Goal: Information Seeking & Learning: Learn about a topic

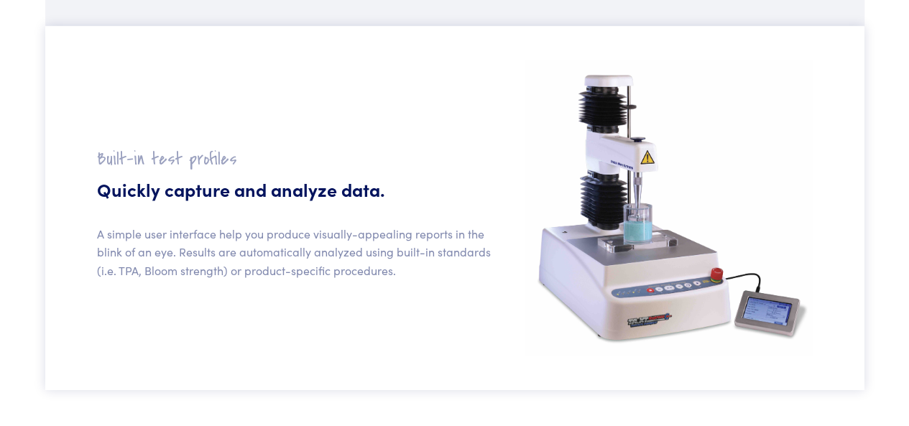
scroll to position [1293, 0]
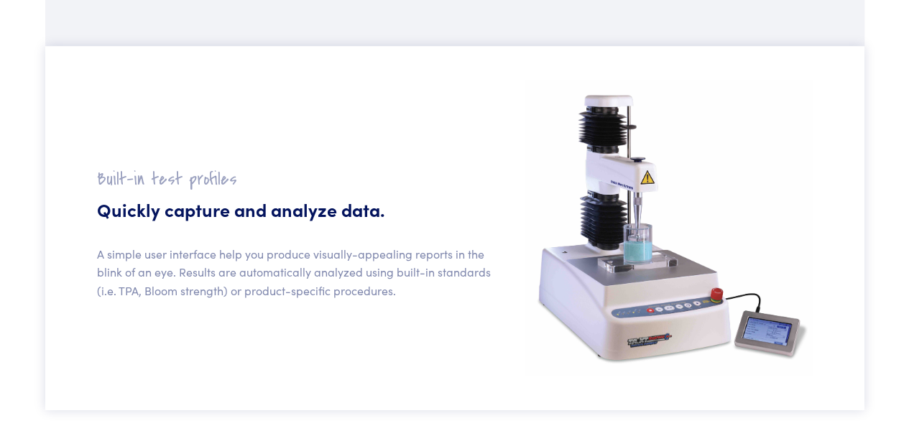
click at [207, 147] on section "Built-in test profiles Quickly capture and analyze data. A simple user interfac…" at bounding box center [454, 227] width 819 height 363
click at [652, 245] on img at bounding box center [668, 227] width 288 height 294
click at [389, 222] on div "Built-in test profiles Quickly capture and analyze data. A simple user interfac…" at bounding box center [301, 238] width 427 height 143
click at [218, 199] on h5 "Quickly capture and analyze data." at bounding box center [302, 208] width 410 height 25
click at [218, 191] on div "Built-in test profiles Quickly capture and analyze data. A simple user interfac…" at bounding box center [301, 238] width 427 height 143
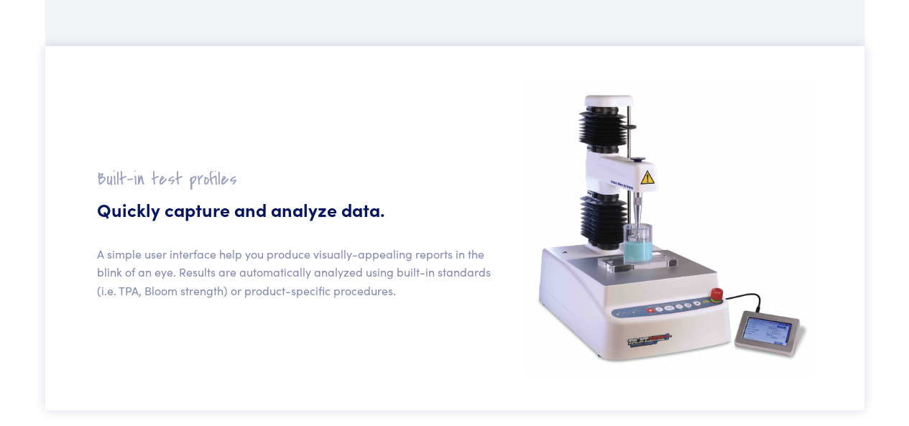
click at [218, 187] on h2 "Built-in test profiles" at bounding box center [302, 178] width 410 height 22
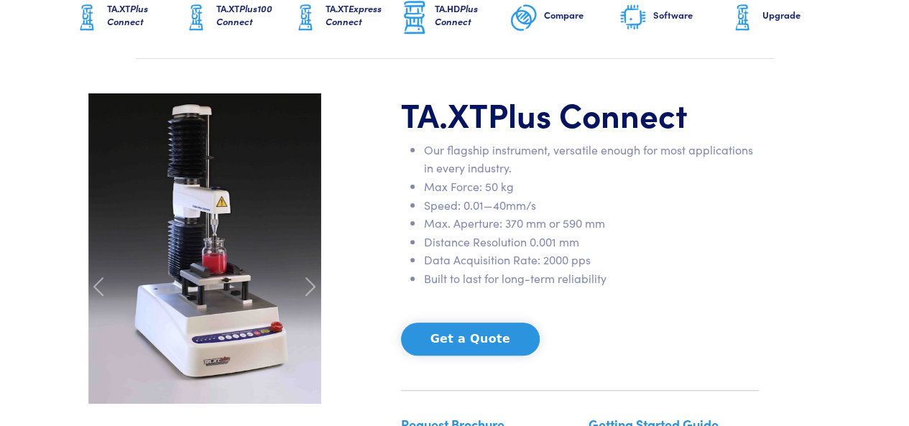
scroll to position [144, 0]
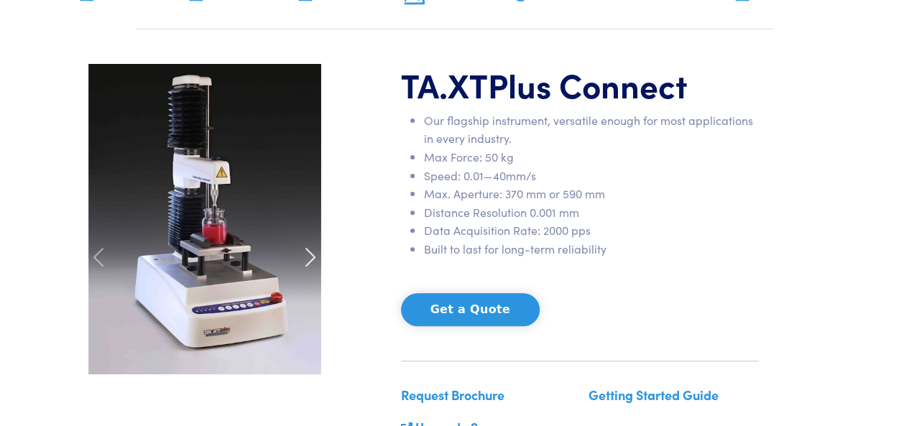
click at [315, 255] on span at bounding box center [310, 257] width 23 height 23
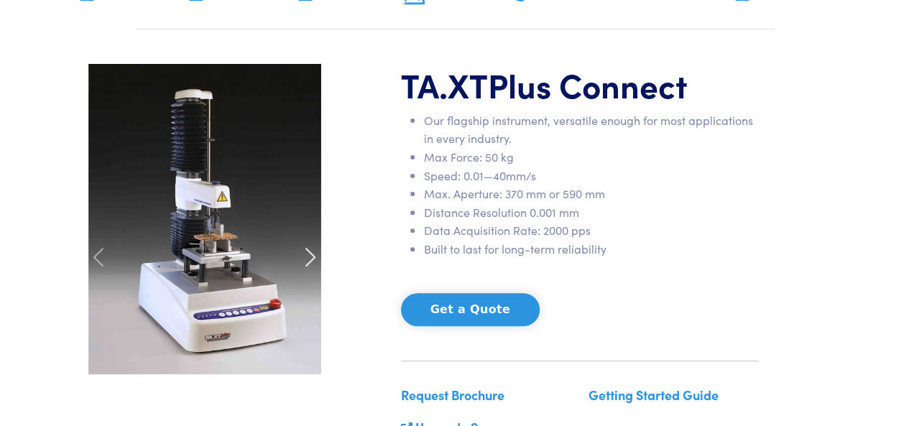
click at [311, 256] on span at bounding box center [310, 257] width 23 height 23
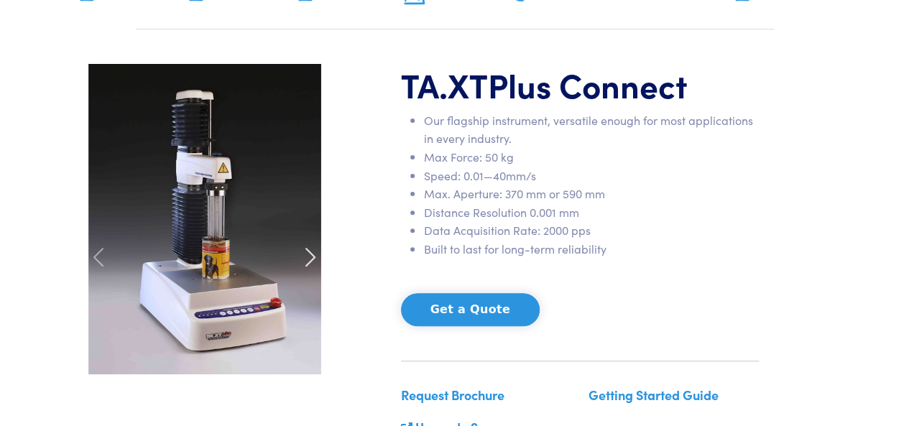
click at [311, 256] on span at bounding box center [310, 257] width 23 height 23
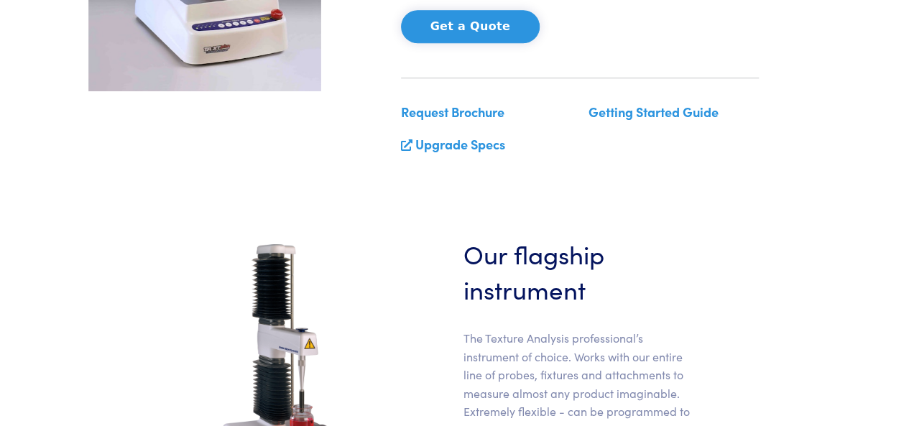
scroll to position [575, 0]
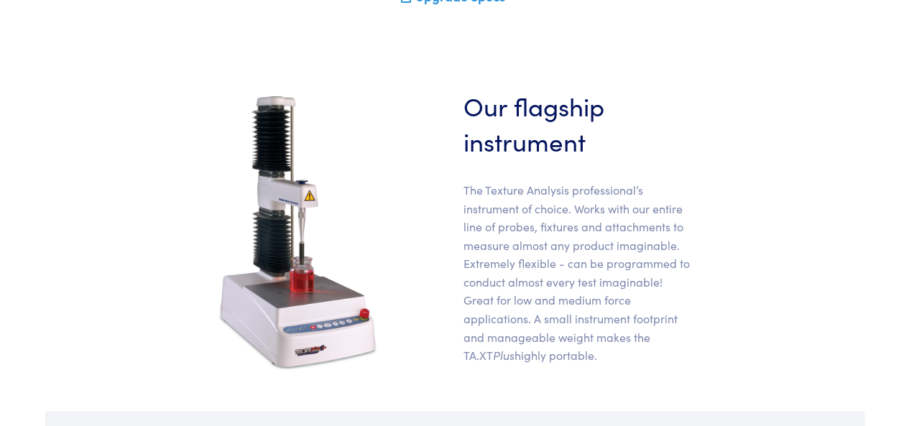
click at [300, 264] on img at bounding box center [297, 231] width 169 height 287
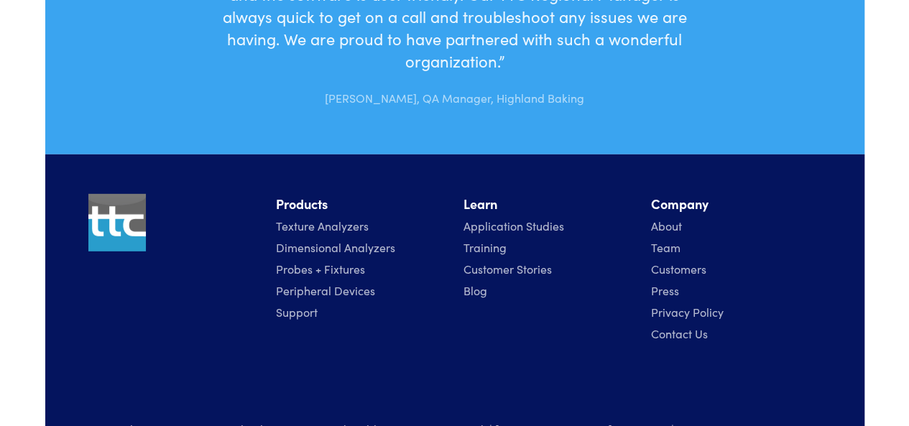
scroll to position [4800, 0]
